Goal: Check status: Check status

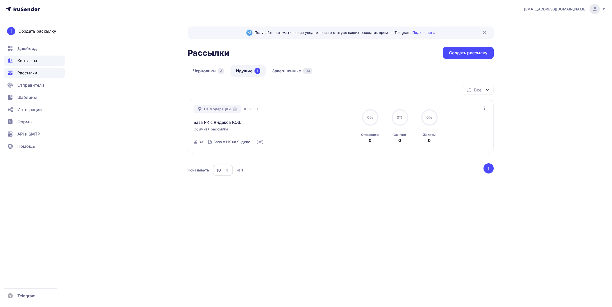
click at [23, 60] on span "Контакты" at bounding box center [27, 61] width 20 height 6
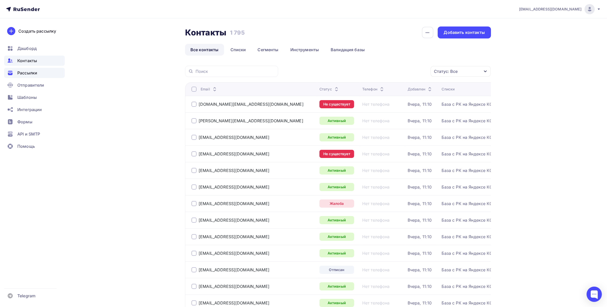
click at [24, 73] on span "Рассылки" at bounding box center [27, 73] width 20 height 6
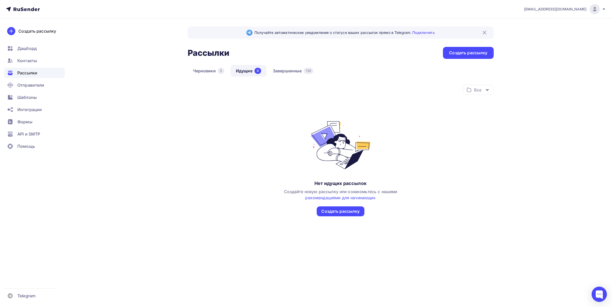
drag, startPoint x: 244, startPoint y: 70, endPoint x: 244, endPoint y: 87, distance: 16.8
click at [245, 71] on link "Идущие 0" at bounding box center [249, 71] width 36 height 12
click at [288, 71] on link "Завершенные 114" at bounding box center [293, 71] width 51 height 12
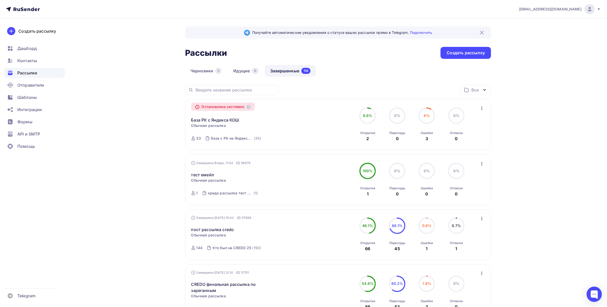
click at [234, 106] on div "Остановлена системно" at bounding box center [223, 107] width 64 height 8
click at [250, 105] on icon at bounding box center [249, 107] width 4 height 4
click at [428, 132] on div "Ошибки" at bounding box center [427, 133] width 12 height 4
click at [429, 115] on span "9%" at bounding box center [427, 115] width 6 height 4
click at [481, 109] on icon "button" at bounding box center [482, 108] width 6 height 6
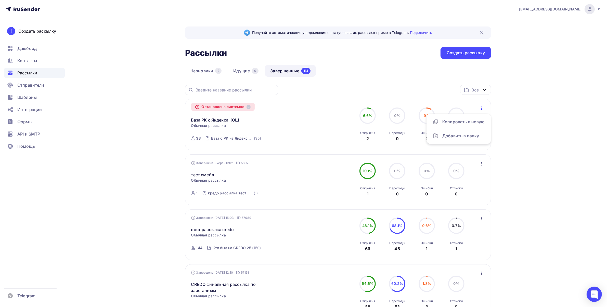
click at [426, 116] on span "9%" at bounding box center [427, 115] width 6 height 4
